Goal: Transaction & Acquisition: Purchase product/service

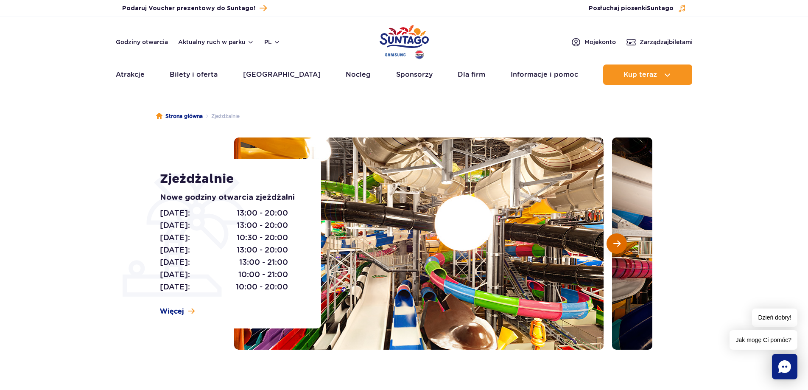
click at [612, 247] on button "Następny slajd" at bounding box center [616, 243] width 20 height 20
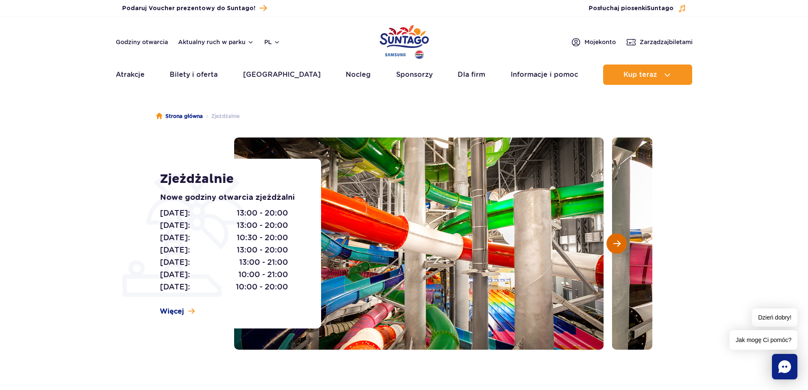
click at [611, 247] on button "Następny slajd" at bounding box center [616, 243] width 20 height 20
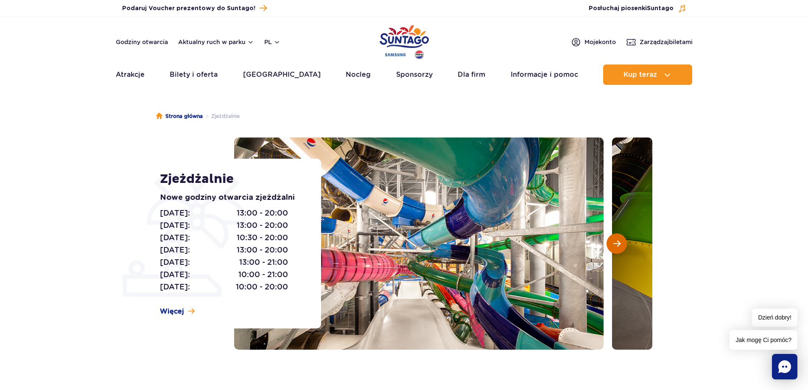
click at [611, 246] on button "Następny slajd" at bounding box center [616, 243] width 20 height 20
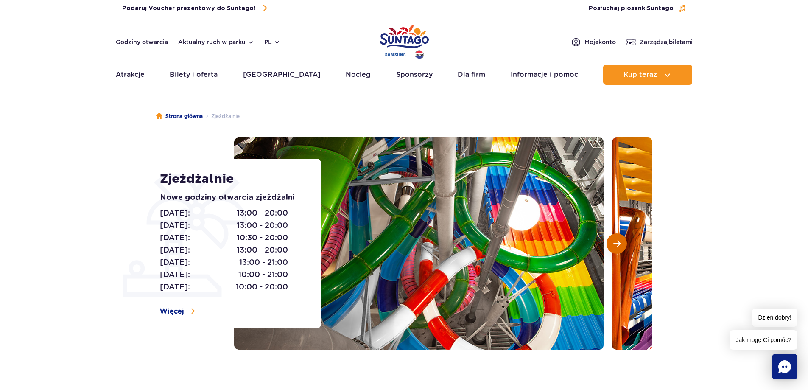
click at [611, 246] on button "Następny slajd" at bounding box center [616, 243] width 20 height 20
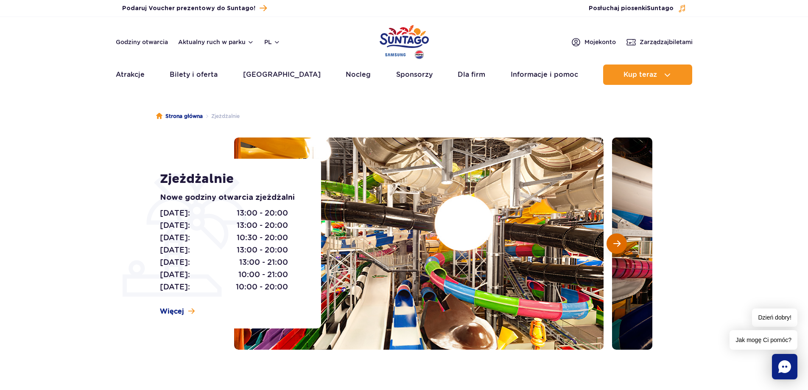
click at [611, 246] on button "Następny slajd" at bounding box center [616, 243] width 20 height 20
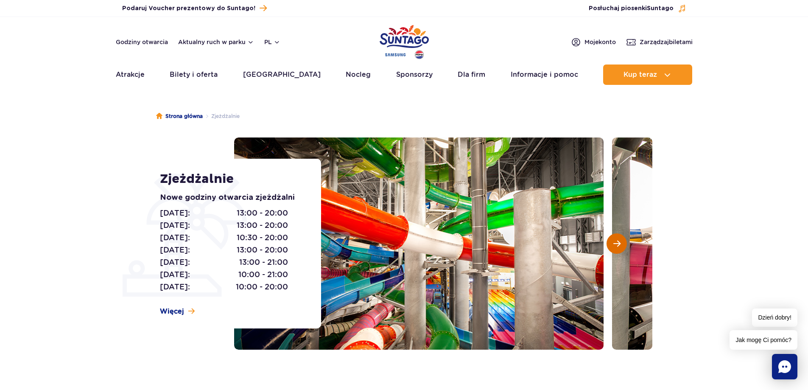
click at [611, 246] on button "Następny slajd" at bounding box center [616, 243] width 20 height 20
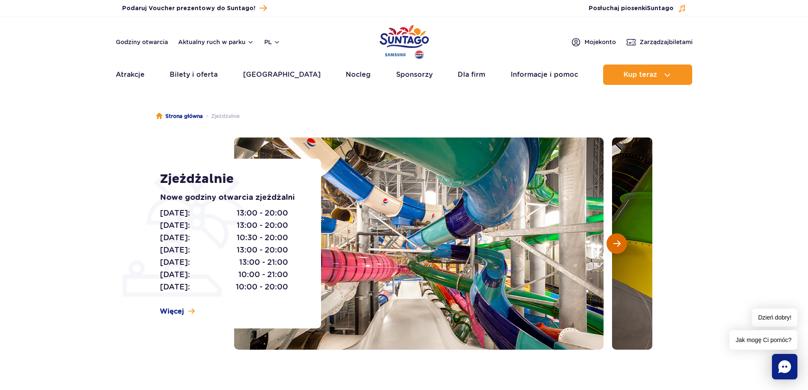
click at [611, 246] on button "Następny slajd" at bounding box center [616, 243] width 20 height 20
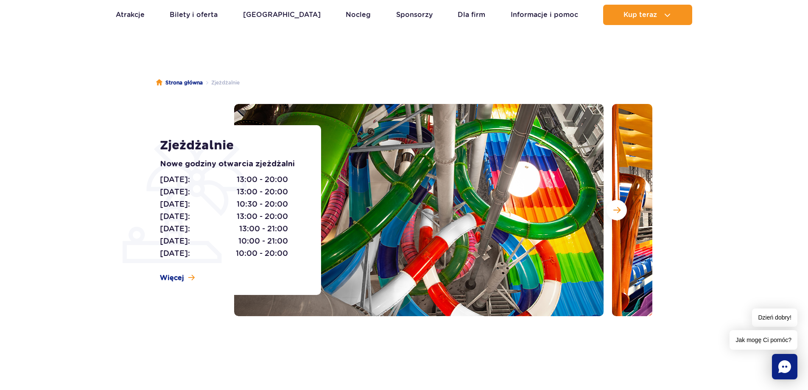
scroll to position [85, 0]
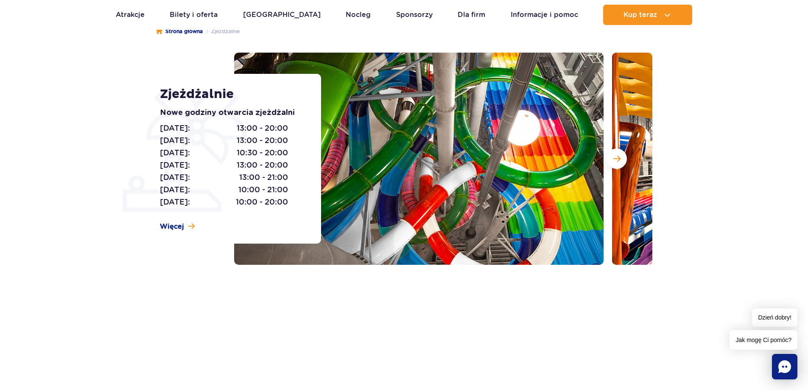
click at [741, 224] on section "Zjeżdżalnie Nowe godziny otwarcia zjeżdżalni [DATE]: 13:00 - 20:00 [DATE]: 13:0…" at bounding box center [404, 159] width 808 height 212
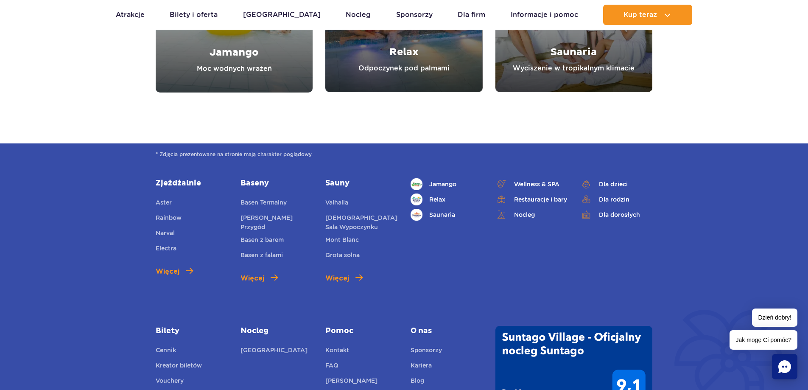
scroll to position [3138, 0]
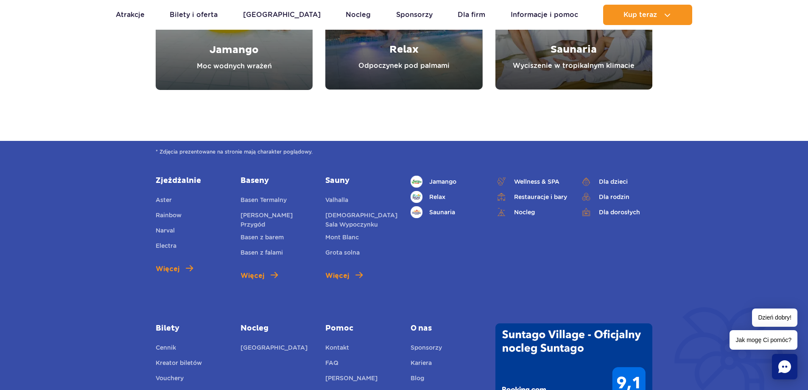
click at [170, 323] on link "Bilety" at bounding box center [192, 328] width 72 height 10
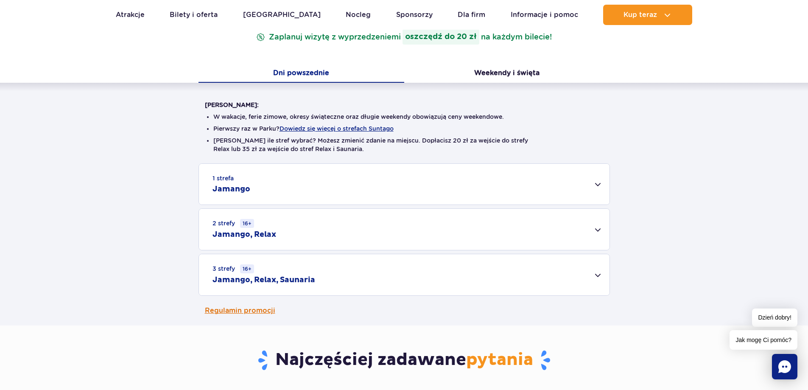
scroll to position [170, 0]
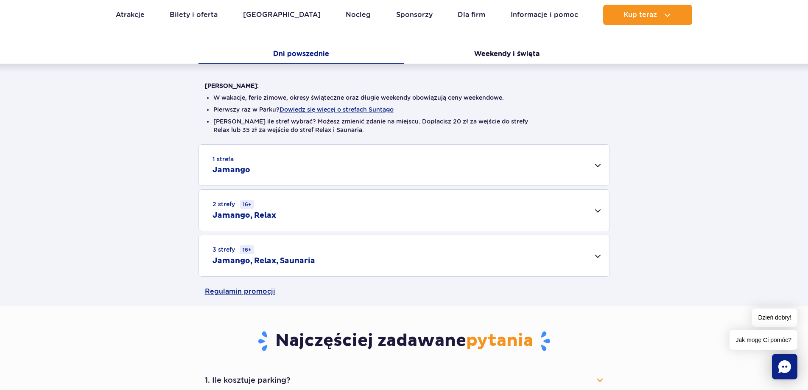
click at [599, 256] on div "3 strefy 16+ Jamango, Relax, Saunaria" at bounding box center [404, 255] width 410 height 41
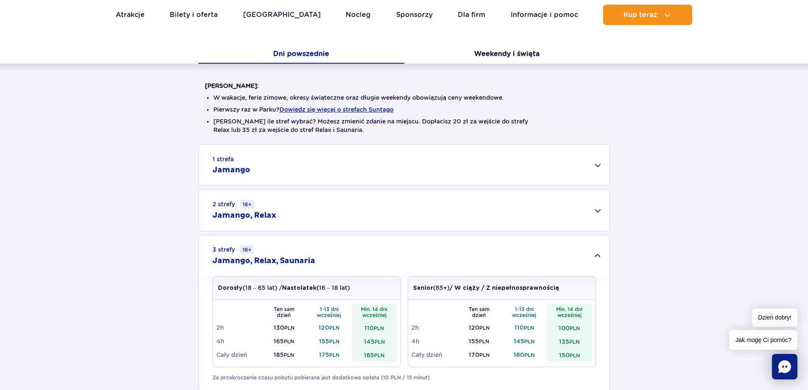
click at [595, 170] on div "1 strefa Jamango" at bounding box center [404, 165] width 410 height 41
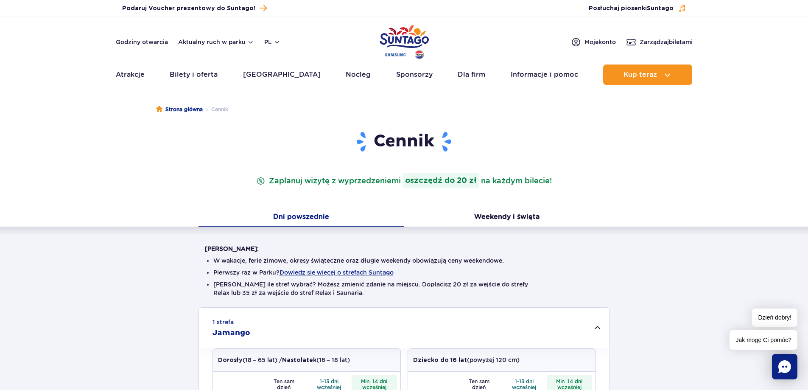
scroll to position [0, 0]
